Goal: Task Accomplishment & Management: Use online tool/utility

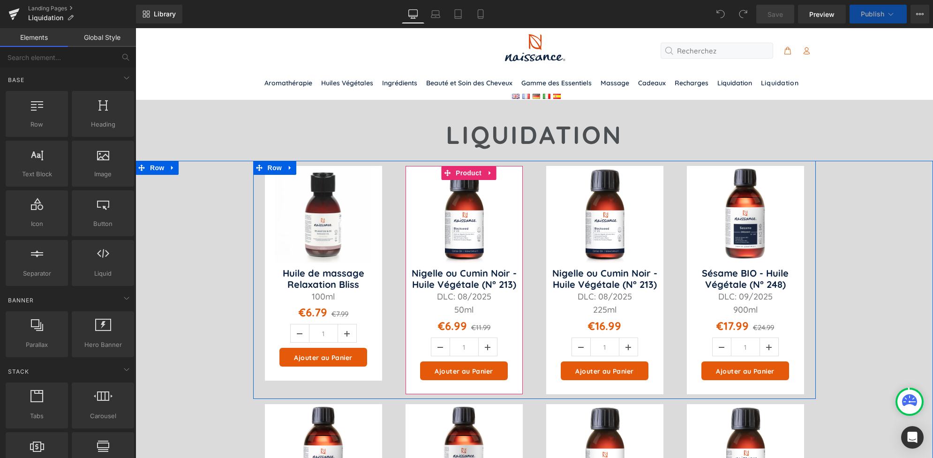
scroll to position [57, 0]
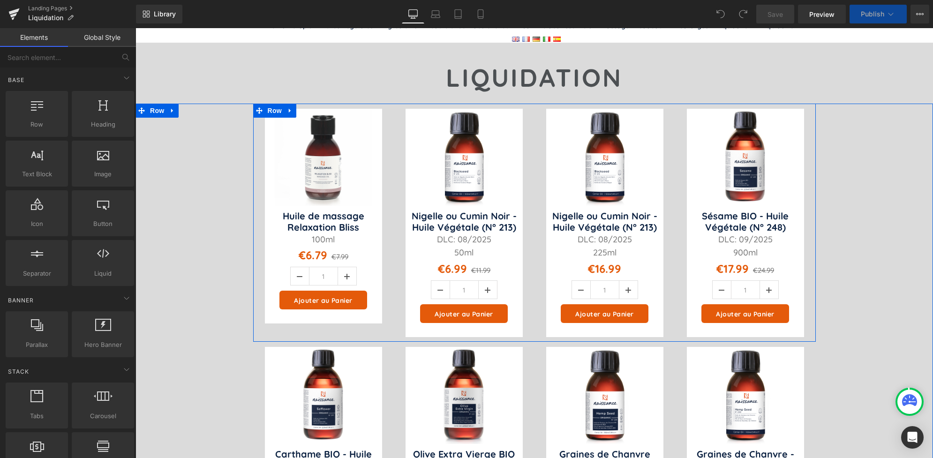
click at [624, 117] on div "Sale Off" at bounding box center [604, 223] width 117 height 229
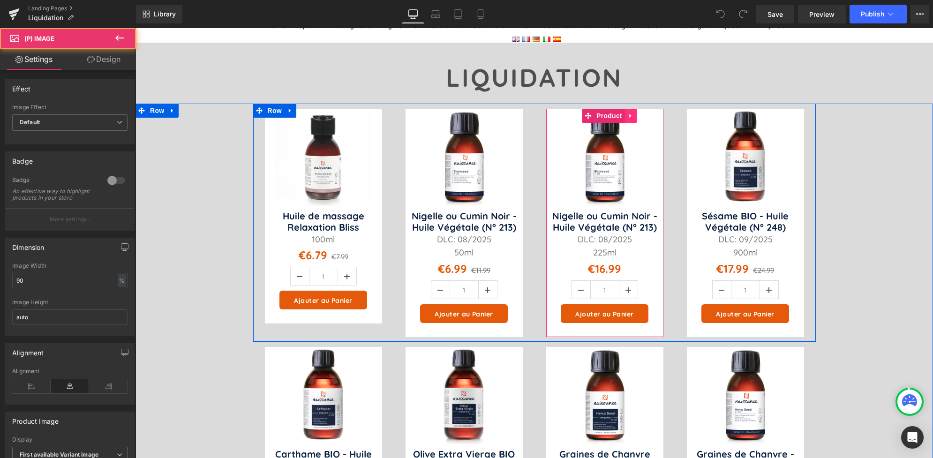
scroll to position [0, 0]
click at [627, 118] on icon at bounding box center [630, 115] width 7 height 7
click at [633, 115] on icon at bounding box center [636, 115] width 7 height 7
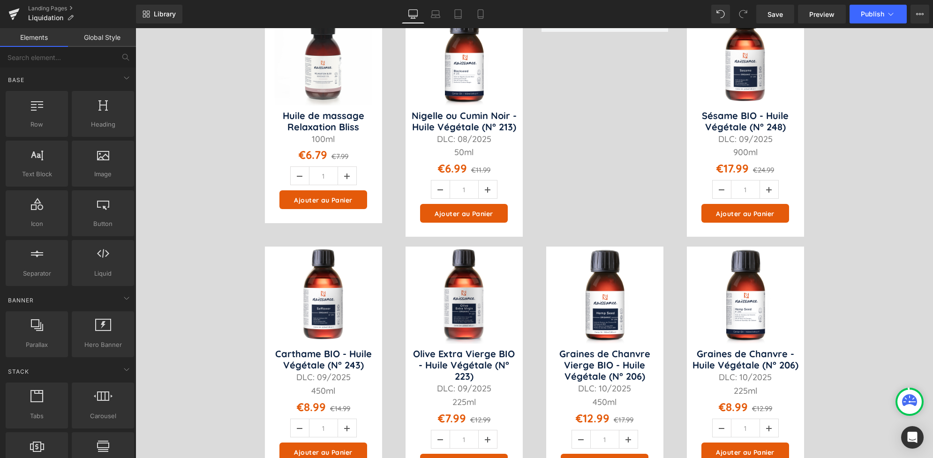
scroll to position [157, 0]
click at [275, 259] on img at bounding box center [323, 295] width 97 height 97
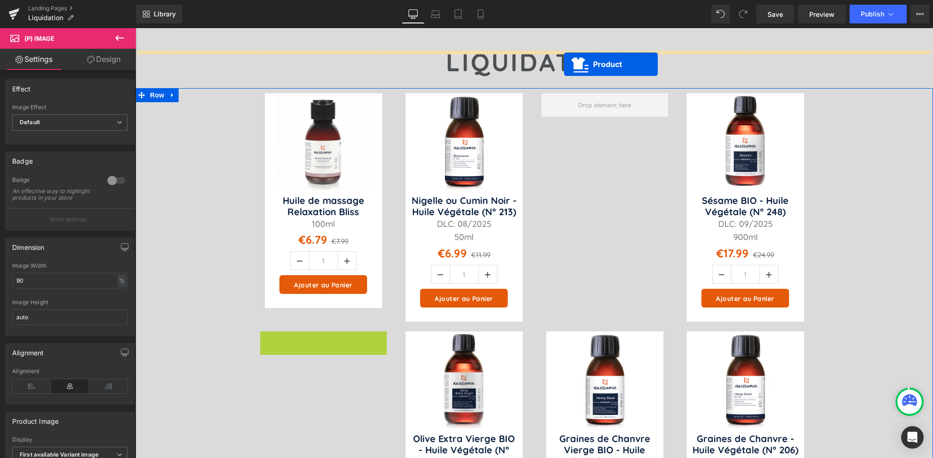
scroll to position [54, 0]
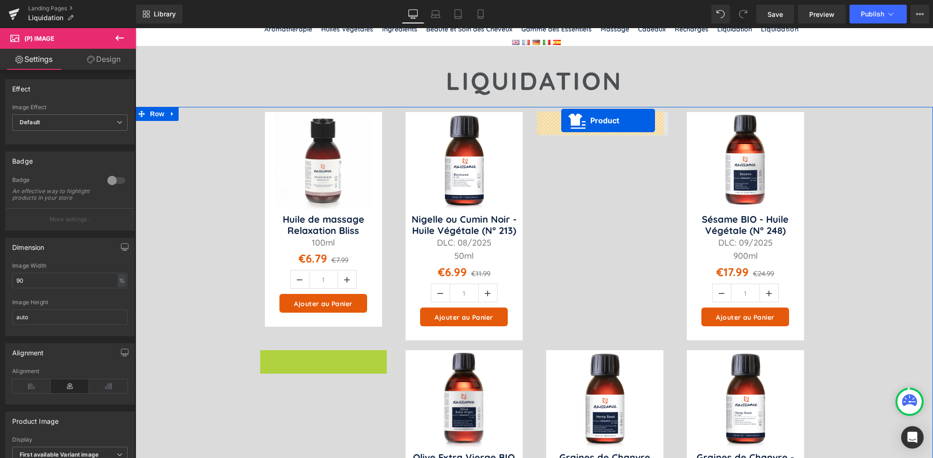
drag, startPoint x: 303, startPoint y: 257, endPoint x: 561, endPoint y: 122, distance: 291.0
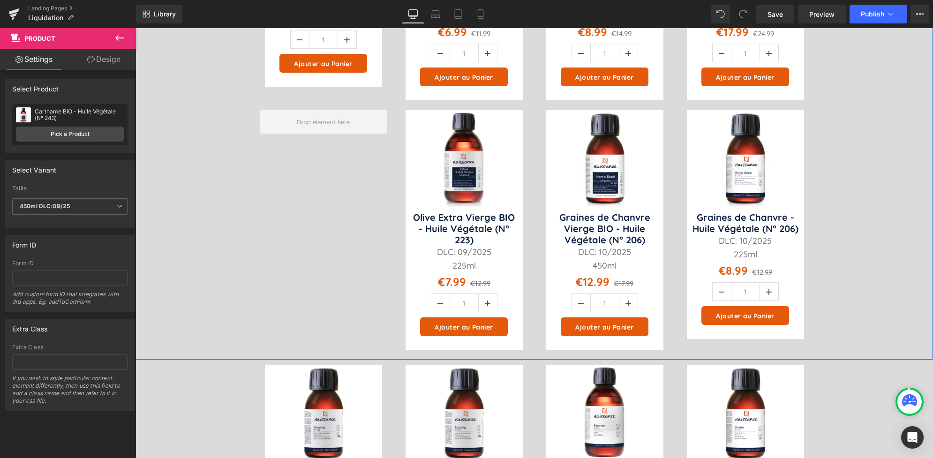
scroll to position [294, 0]
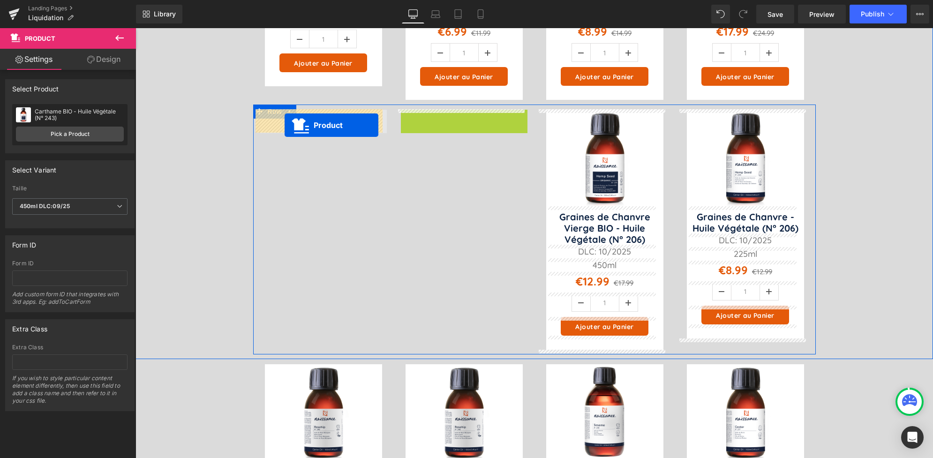
drag, startPoint x: 441, startPoint y: 117, endPoint x: 280, endPoint y: 123, distance: 160.9
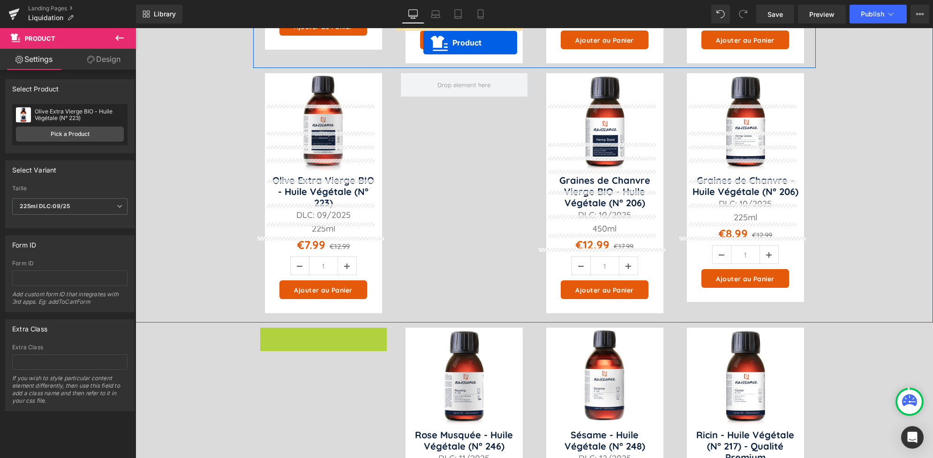
scroll to position [303, 0]
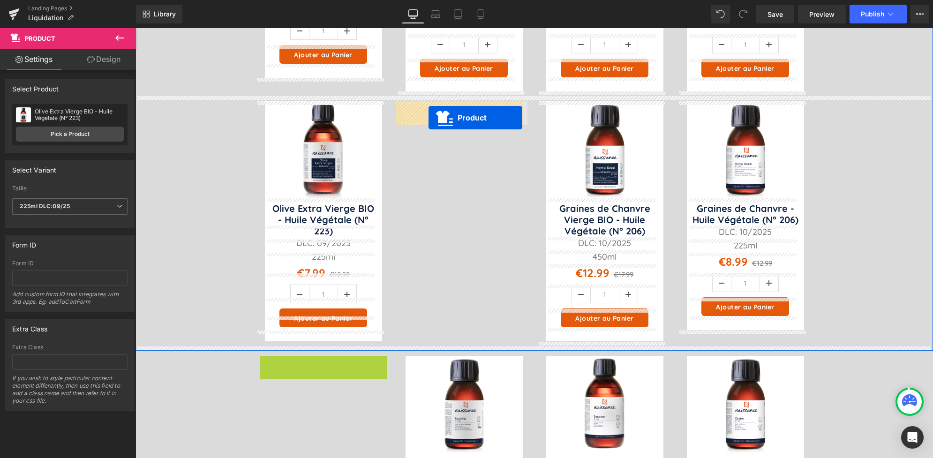
drag, startPoint x: 302, startPoint y: 244, endPoint x: 428, endPoint y: 116, distance: 179.3
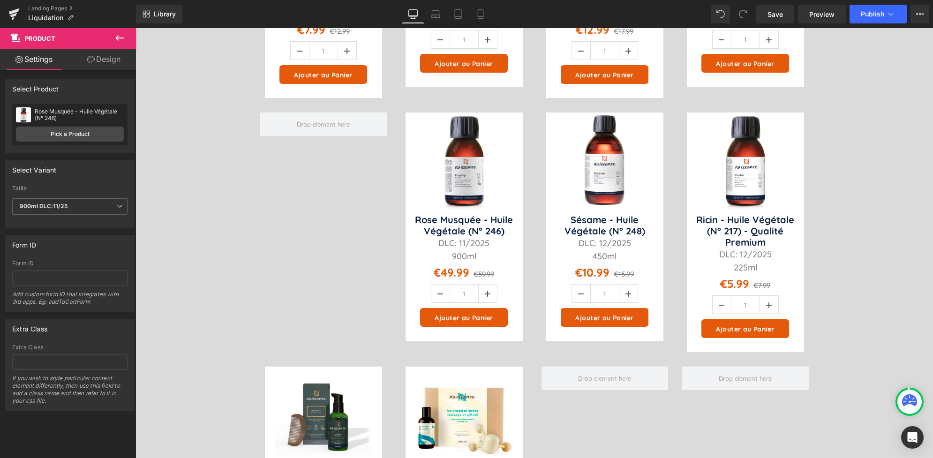
scroll to position [545, 0]
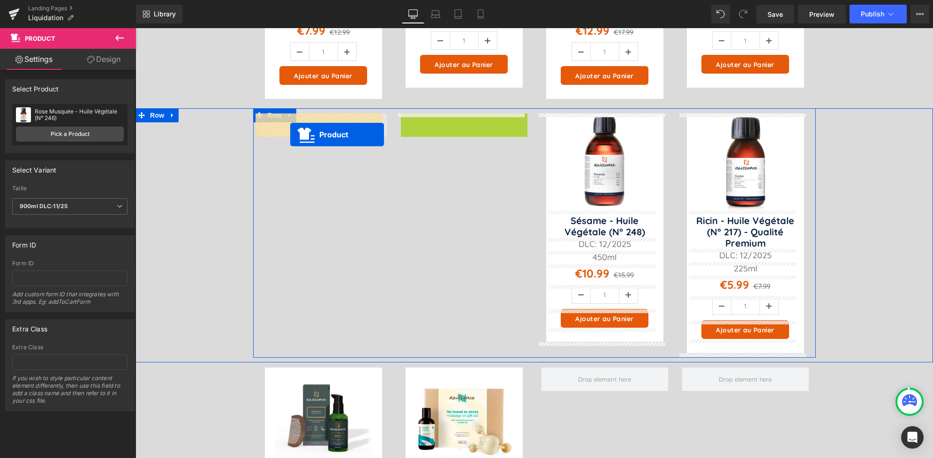
drag, startPoint x: 442, startPoint y: 121, endPoint x: 278, endPoint y: 127, distance: 163.2
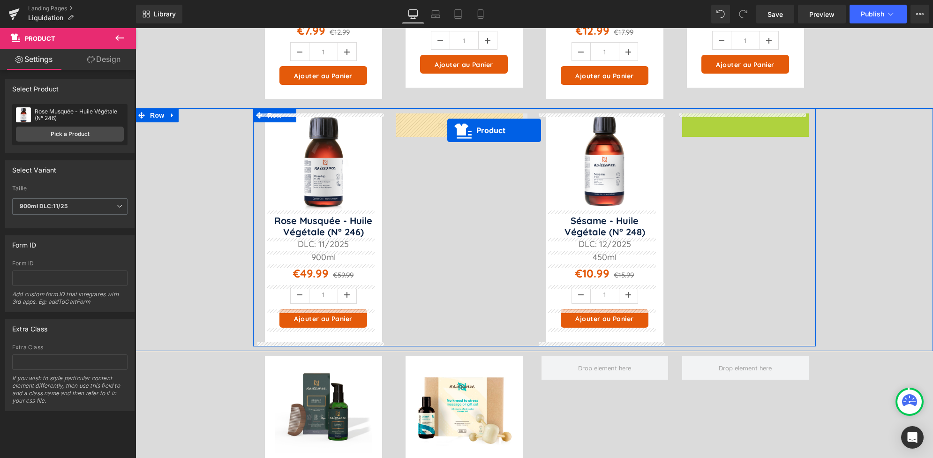
drag, startPoint x: 725, startPoint y: 118, endPoint x: 439, endPoint y: 125, distance: 285.5
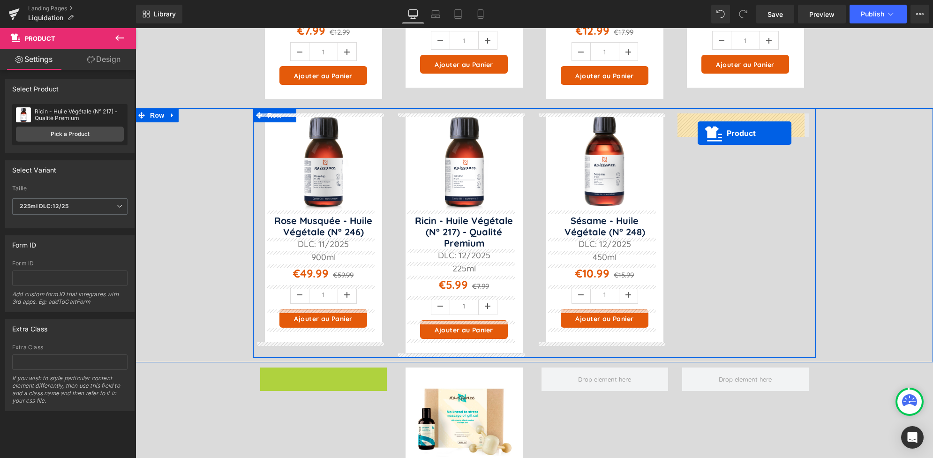
drag, startPoint x: 304, startPoint y: 375, endPoint x: 694, endPoint y: 129, distance: 461.5
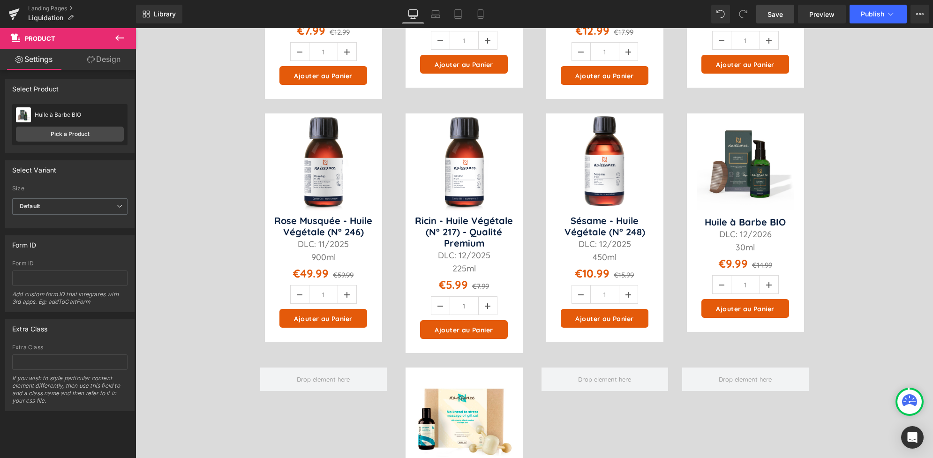
click at [772, 8] on link "Save" at bounding box center [775, 14] width 38 height 19
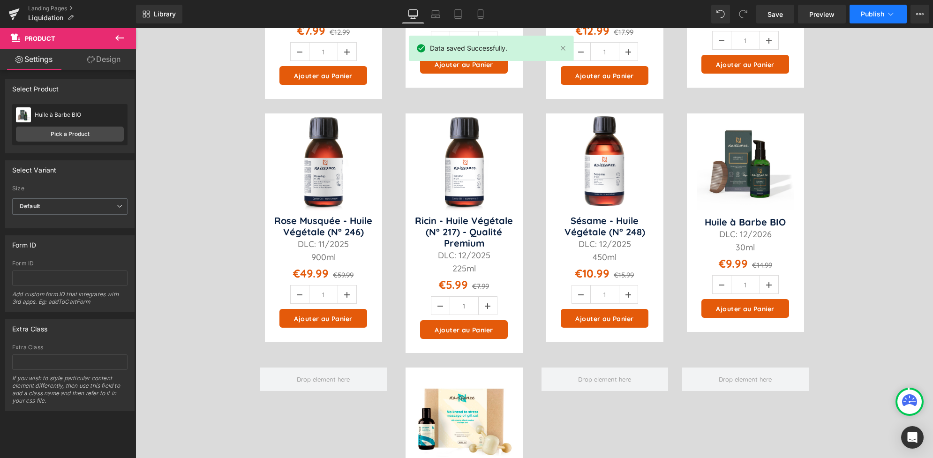
click at [866, 10] on span "Publish" at bounding box center [872, 13] width 23 height 7
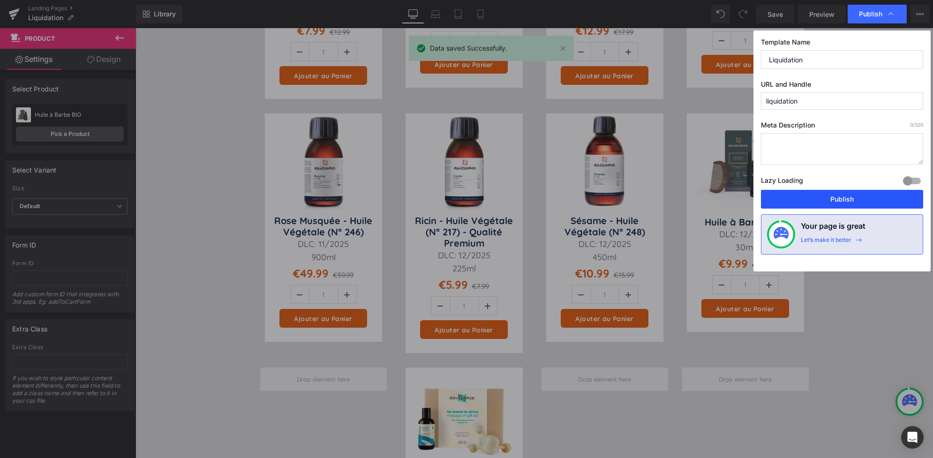
drag, startPoint x: 846, startPoint y: 200, endPoint x: 793, endPoint y: 154, distance: 70.4
click at [846, 200] on button "Publish" at bounding box center [842, 199] width 162 height 19
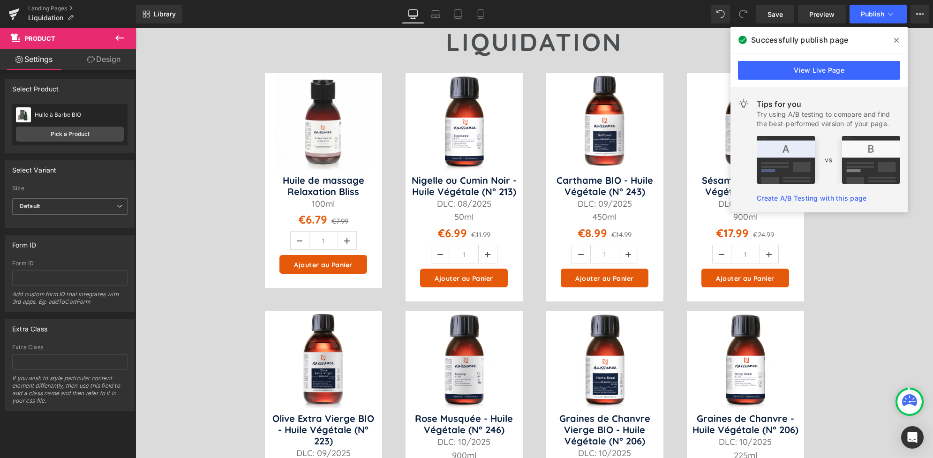
scroll to position [90, 0]
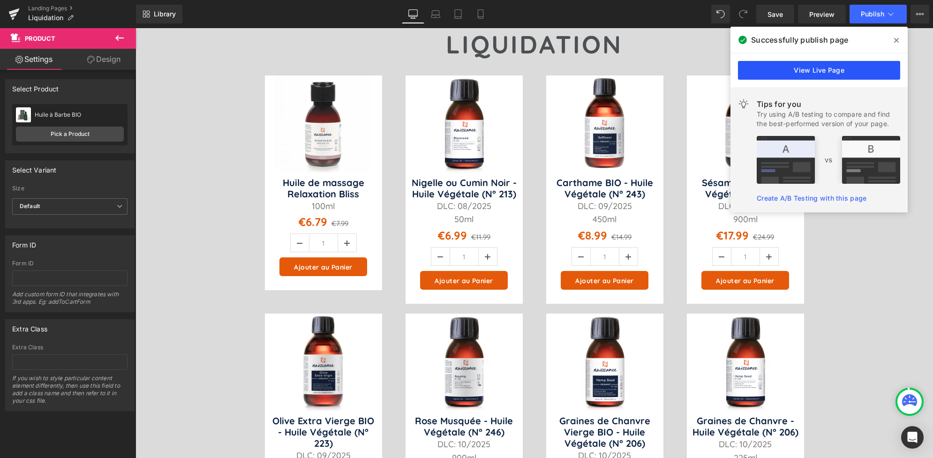
click at [790, 71] on link "View Live Page" at bounding box center [819, 70] width 162 height 19
